Goal: Task Accomplishment & Management: Manage account settings

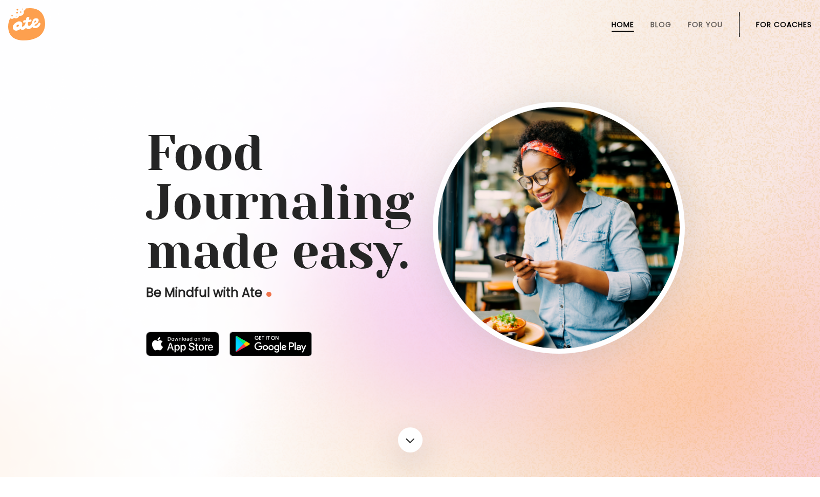
click at [762, 29] on link "For Coaches" at bounding box center [784, 24] width 56 height 8
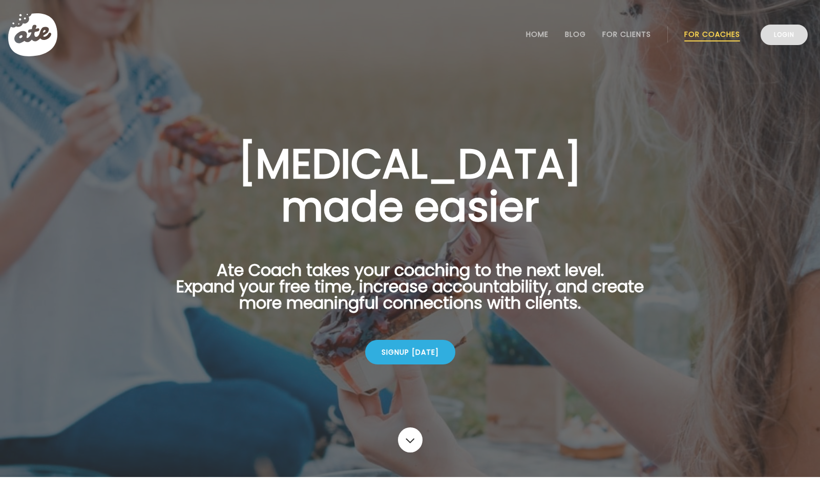
click at [790, 38] on link "Login" at bounding box center [783, 35] width 47 height 20
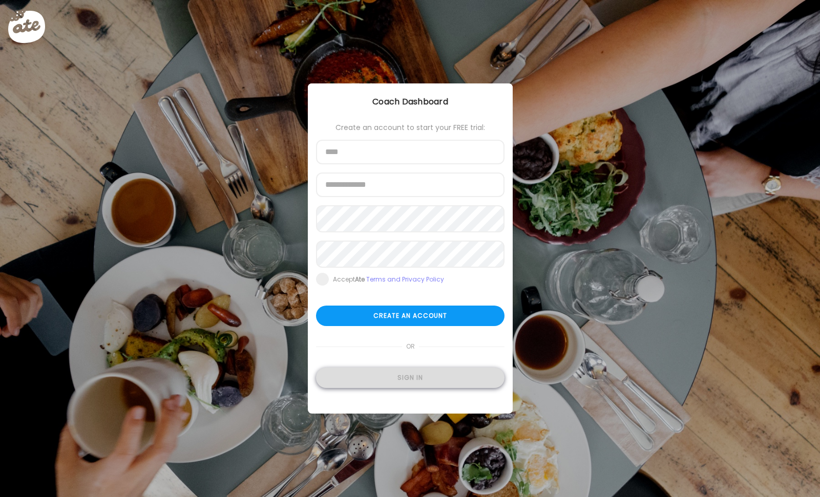
click at [391, 375] on div "Sign in" at bounding box center [410, 378] width 188 height 20
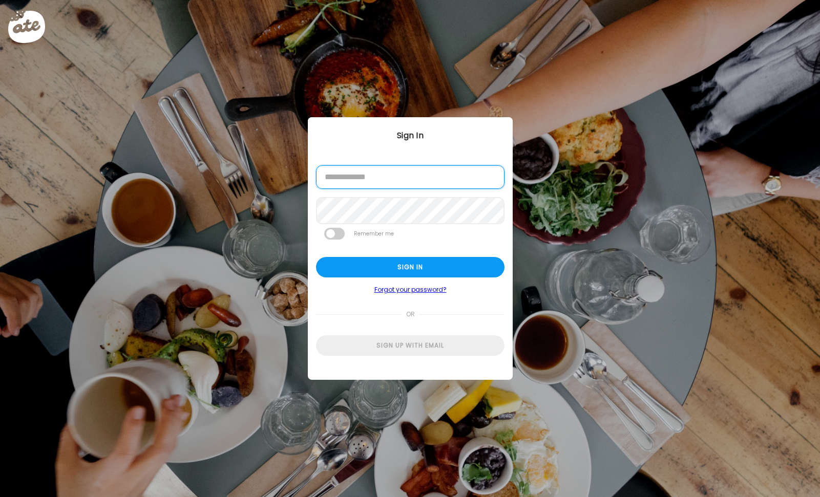
type input "**********"
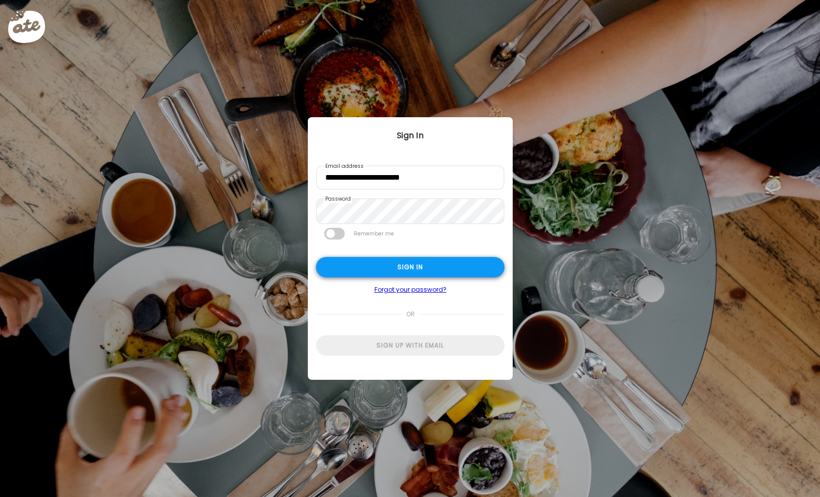
click at [398, 268] on div "Sign in" at bounding box center [410, 267] width 188 height 20
type input "**********"
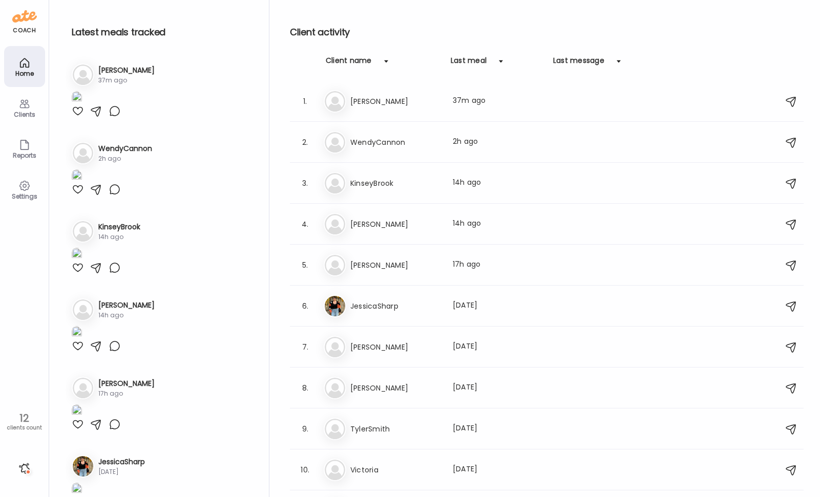
click at [19, 111] on div "Clients" at bounding box center [24, 114] width 37 height 7
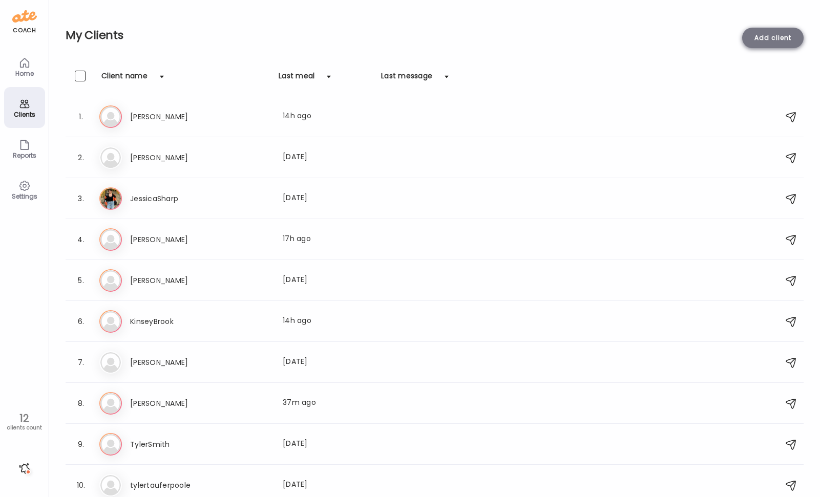
click at [776, 29] on div "Add client" at bounding box center [772, 38] width 61 height 20
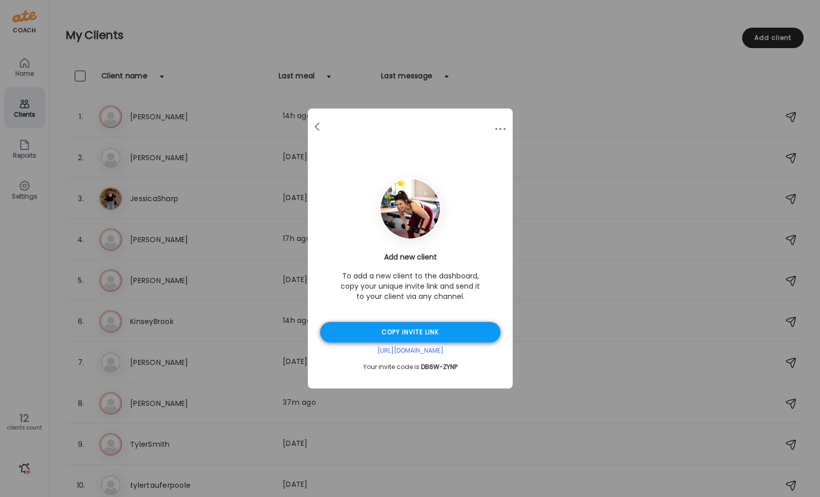
click at [424, 331] on div "Copy invite link" at bounding box center [410, 332] width 180 height 20
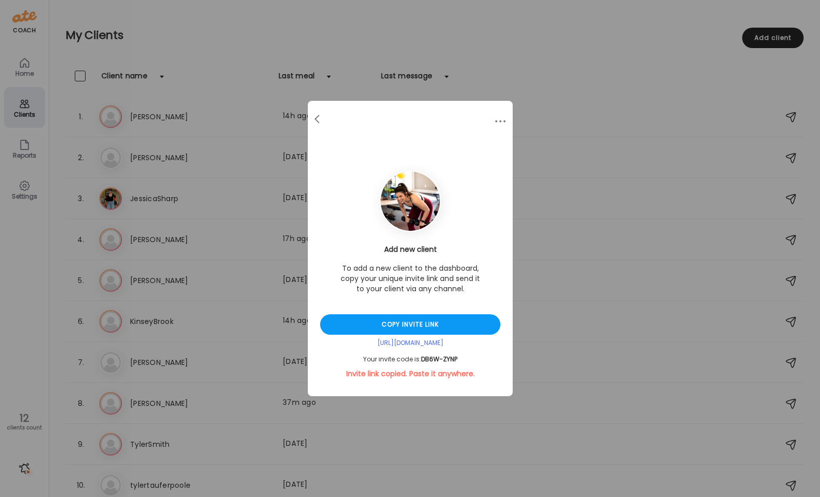
drag, startPoint x: 467, startPoint y: 359, endPoint x: 421, endPoint y: 359, distance: 45.6
click at [421, 359] on div "Your invite code is: DB6W-ZYNP" at bounding box center [410, 359] width 180 height 8
copy div "DB6W-ZYNP"
click at [317, 120] on span at bounding box center [316, 117] width 5 height 5
